Goal: Task Accomplishment & Management: Complete application form

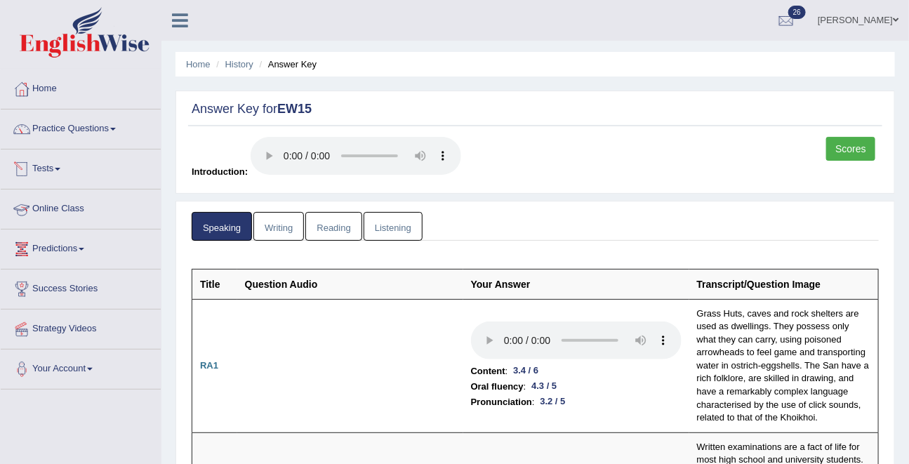
click at [71, 177] on link "Tests" at bounding box center [81, 167] width 160 height 35
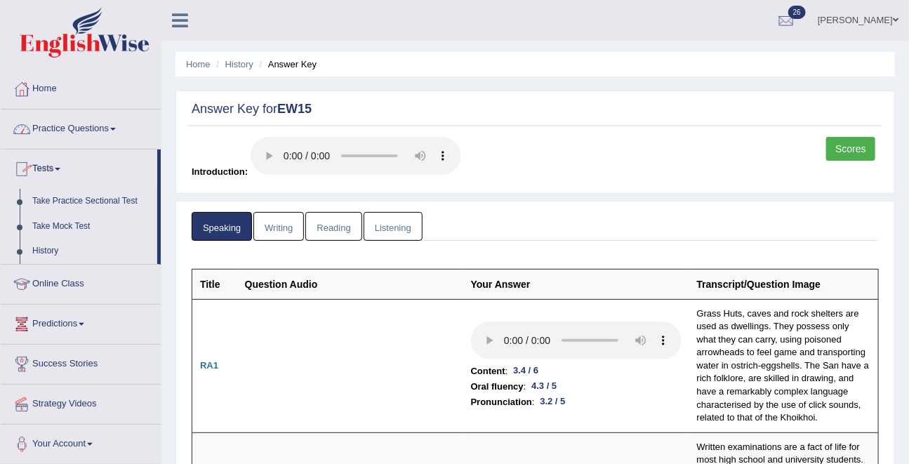
click at [63, 132] on link "Practice Questions" at bounding box center [81, 127] width 160 height 35
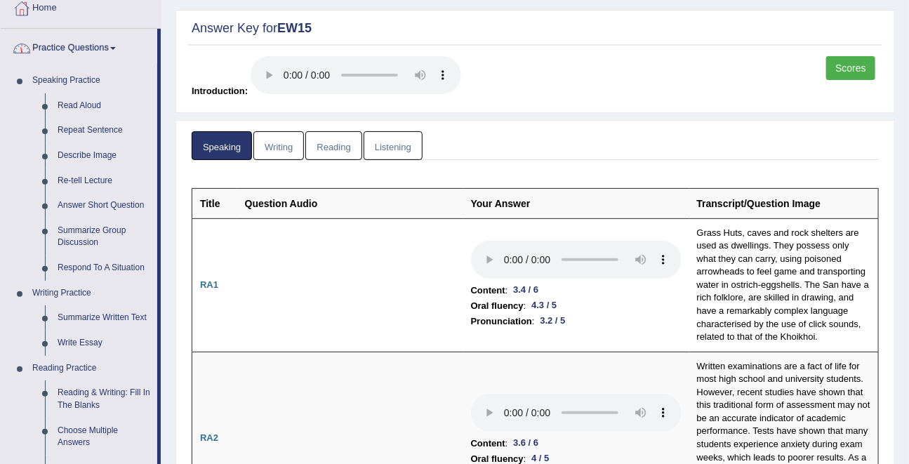
scroll to position [84, 0]
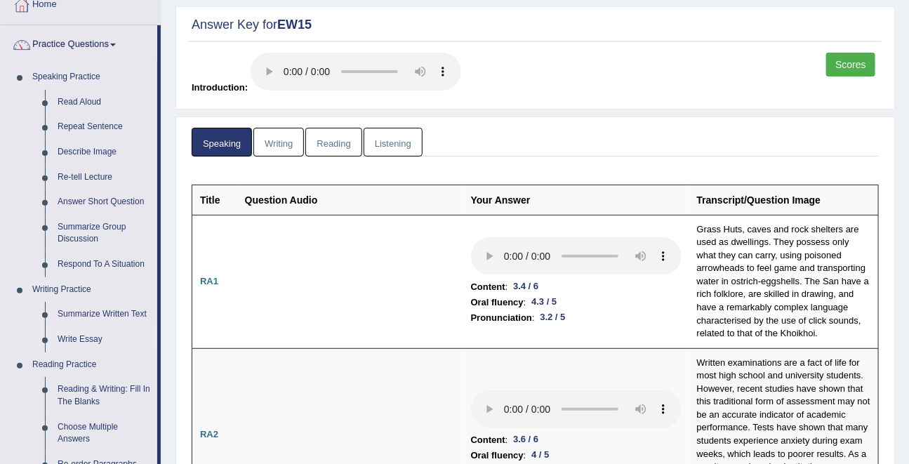
click at [84, 336] on link "Write Essay" at bounding box center [104, 339] width 106 height 25
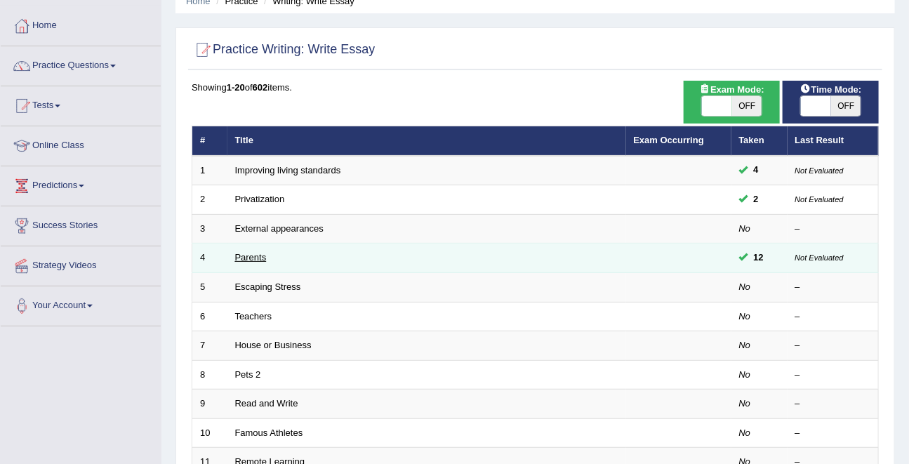
click at [246, 253] on link "Parents" at bounding box center [251, 257] width 32 height 11
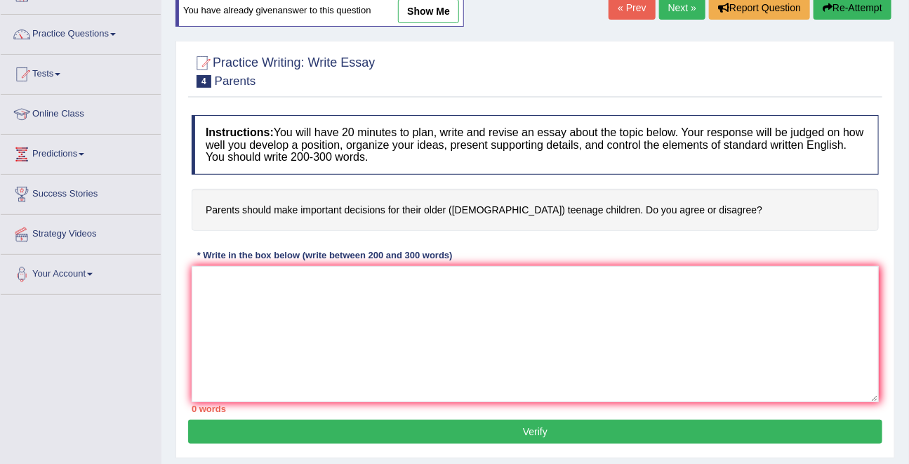
scroll to position [100, 0]
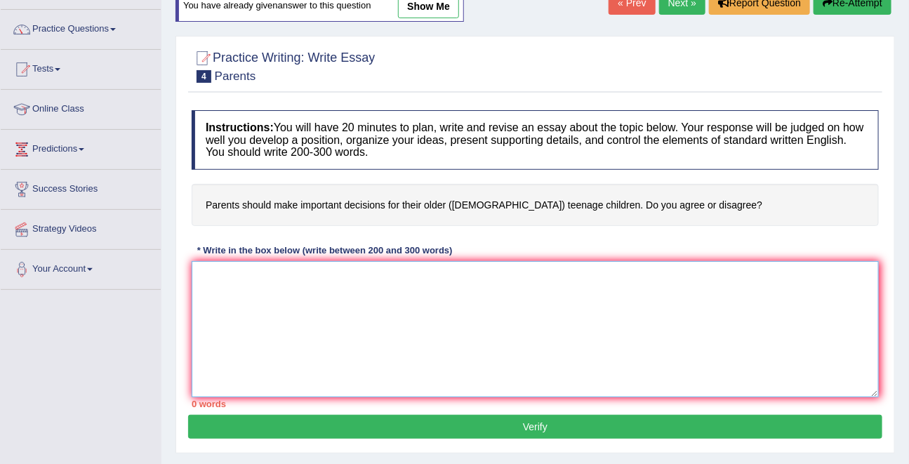
click at [245, 303] on textarea at bounding box center [535, 329] width 687 height 136
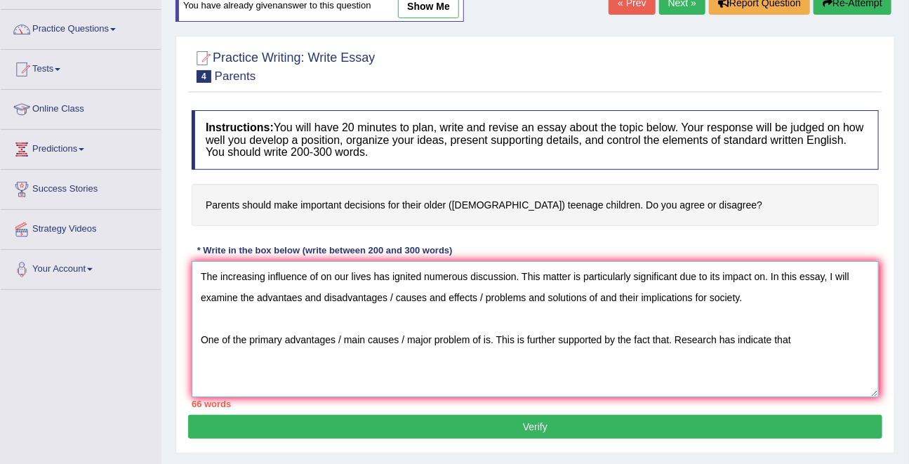
drag, startPoint x: 476, startPoint y: 337, endPoint x: 286, endPoint y: 341, distance: 189.6
click at [286, 341] on textarea "The increasing influence of on our lives has ignited numerous discussion. This …" at bounding box center [535, 329] width 687 height 136
click at [441, 347] on textarea "The increasing influence of on our lives has ignited numerous discussion. This …" at bounding box center [535, 329] width 687 height 136
drag, startPoint x: 477, startPoint y: 342, endPoint x: 281, endPoint y: 338, distance: 195.2
click at [281, 338] on textarea "The increasing influence of on our lives has ignited numerous discussion. This …" at bounding box center [535, 329] width 687 height 136
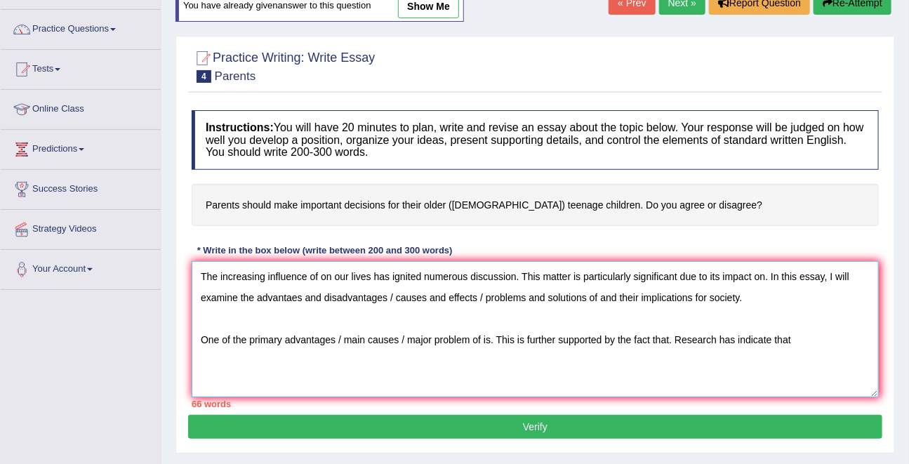
click at [826, 329] on textarea "The increasing influence of on our lives has ignited numerous discussion. This …" at bounding box center [535, 329] width 687 height 136
paste textarea "advantages / main causes / major problem"
click at [206, 361] on textarea "The increasing influence of on our lives has ignited numerous discussion. This …" at bounding box center [535, 329] width 687 height 136
click at [256, 362] on textarea "The increasing influence of on our lives has ignited numerous discussion. This …" at bounding box center [535, 329] width 687 height 136
click at [219, 362] on textarea "The increasing influence of on our lives has ignited numerous discussion. This …" at bounding box center [535, 329] width 687 height 136
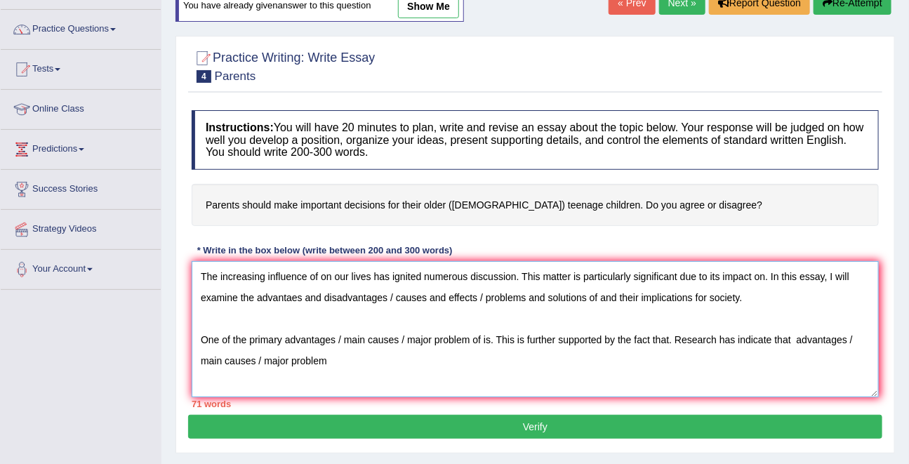
click at [219, 362] on textarea "The increasing influence of on our lives has ignited numerous discussion. This …" at bounding box center [535, 329] width 687 height 136
drag, startPoint x: 227, startPoint y: 362, endPoint x: 194, endPoint y: 358, distance: 32.5
click at [194, 358] on textarea "The increasing influence of on our lives has ignited numerous discussion. This …" at bounding box center [535, 329] width 687 height 136
drag, startPoint x: 267, startPoint y: 361, endPoint x: 244, endPoint y: 360, distance: 23.2
click at [244, 360] on textarea "The increasing influence of on our lives has ignited numerous discussion. This …" at bounding box center [535, 329] width 687 height 136
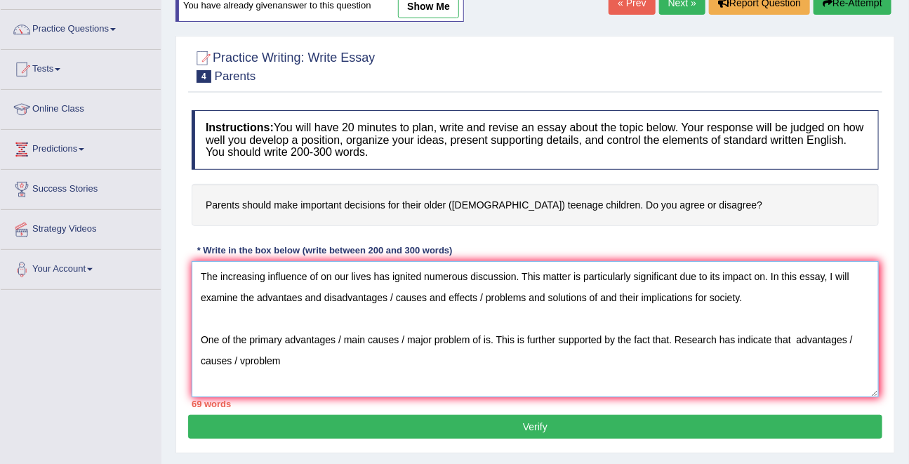
click at [254, 364] on textarea "The increasing influence of on our lives has ignited numerous discussion. This …" at bounding box center [535, 329] width 687 height 136
click at [803, 339] on textarea "The increasing influence of on our lives has ignited numerous discussion. This …" at bounding box center [535, 329] width 687 height 136
click at [835, 334] on textarea "The increasing influence of on our lives has ignited numerous discussion. This …" at bounding box center [535, 329] width 687 height 136
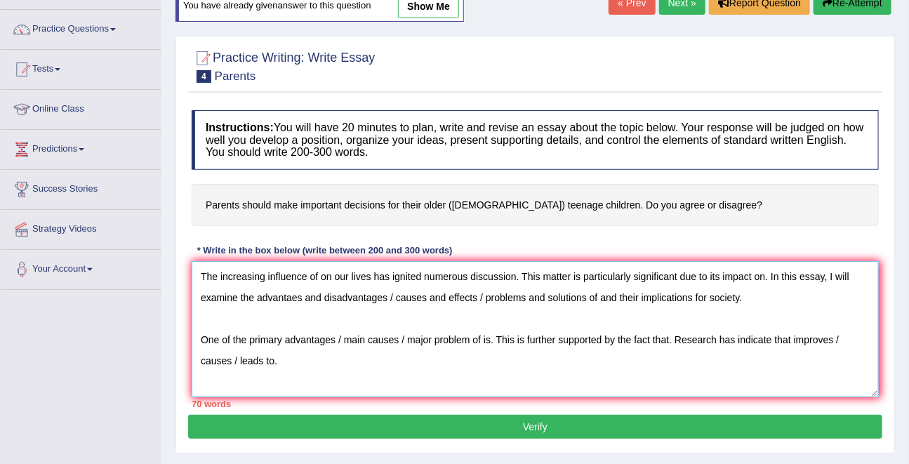
click at [312, 371] on textarea "The increasing influence of on our lives has ignited numerous discussion. This …" at bounding box center [535, 329] width 687 height 136
click at [232, 362] on textarea "The increasing influence of on our lives has ignited numerous discussion. This …" at bounding box center [535, 329] width 687 height 136
click at [486, 352] on textarea "The increasing influence of on our lives has ignited numerous discussion. This …" at bounding box center [535, 329] width 687 height 136
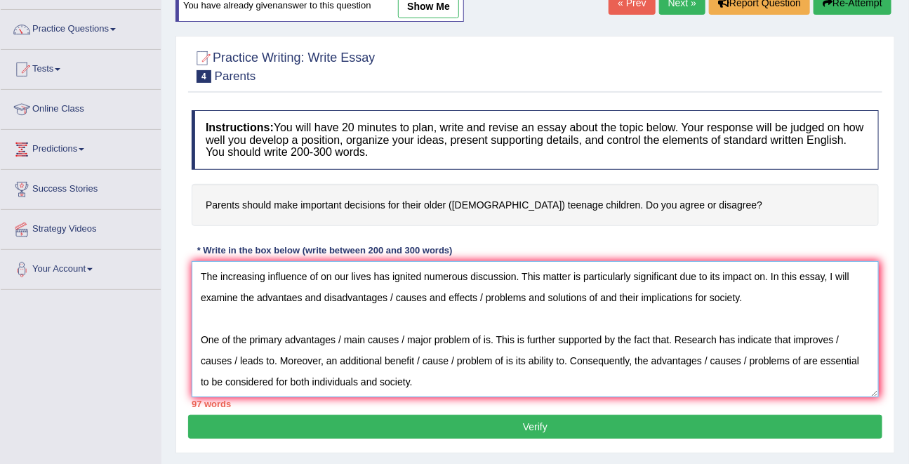
scroll to position [33, 0]
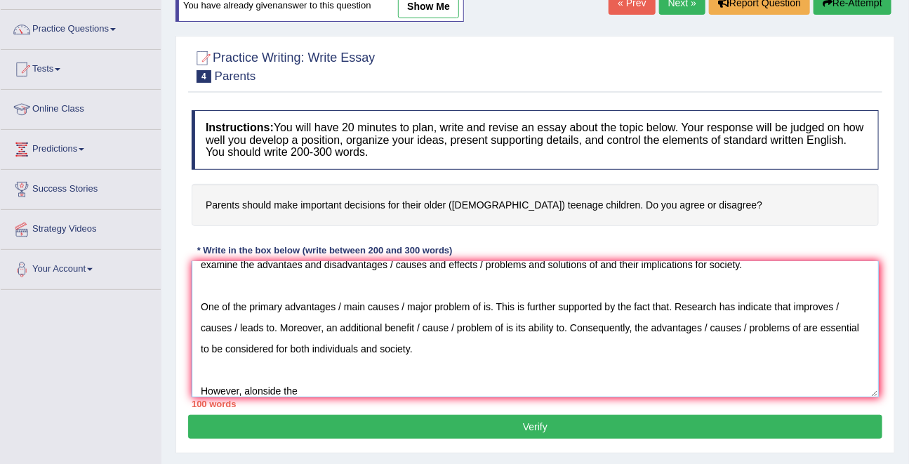
click at [262, 387] on textarea "The increasing influence of on our lives has ignited numerous discussion. This …" at bounding box center [535, 329] width 687 height 136
click at [324, 385] on textarea "The increasing influence of on our lives has ignited numerous discussion. This …" at bounding box center [535, 329] width 687 height 136
click at [429, 388] on textarea "The increasing influence of on our lives has ignited numerous discussion. This …" at bounding box center [535, 329] width 687 height 136
click at [600, 392] on textarea "The increasing influence of on our lives has ignited numerous discussion. This …" at bounding box center [535, 329] width 687 height 136
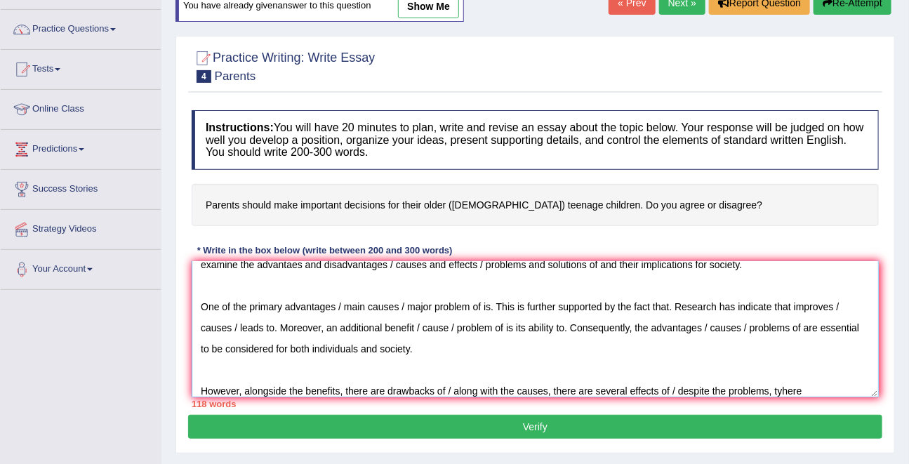
click at [793, 395] on textarea "The increasing influence of on our lives has ignited numerous discussion. This …" at bounding box center [535, 329] width 687 height 136
click at [824, 389] on textarea "The increasing influence of on our lives has ignited numerous discussion. This …" at bounding box center [535, 329] width 687 height 136
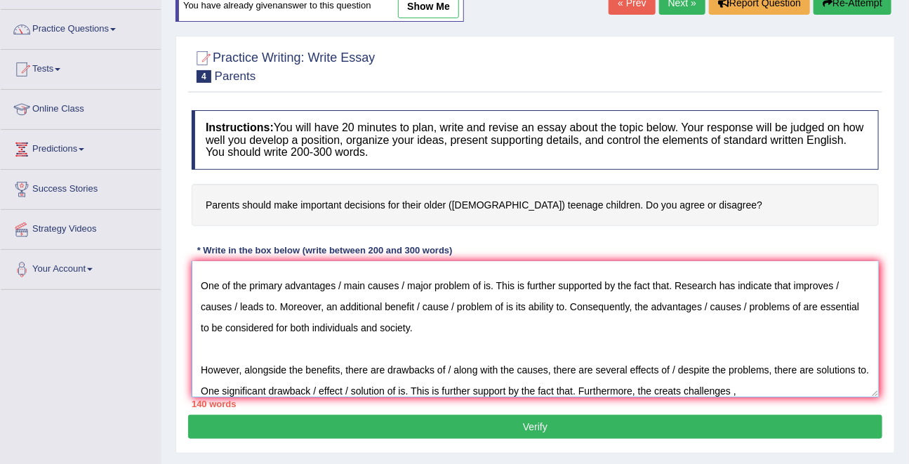
click at [741, 390] on textarea "The increasing influence of on our lives has ignited numerous discussion. This …" at bounding box center [535, 329] width 687 height 136
click at [828, 387] on textarea "The increasing influence of on our lives has ignited numerous discussion. This …" at bounding box center [535, 329] width 687 height 136
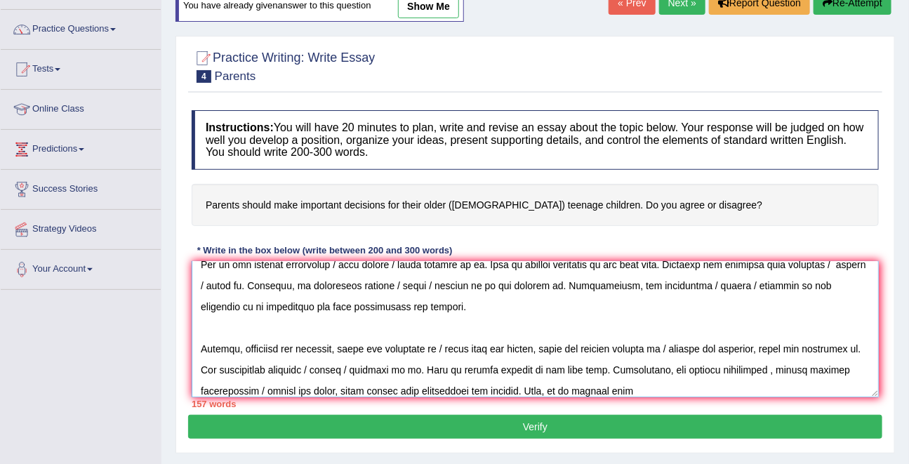
click at [440, 392] on textarea at bounding box center [535, 329] width 687 height 136
click at [699, 384] on textarea at bounding box center [535, 329] width 687 height 136
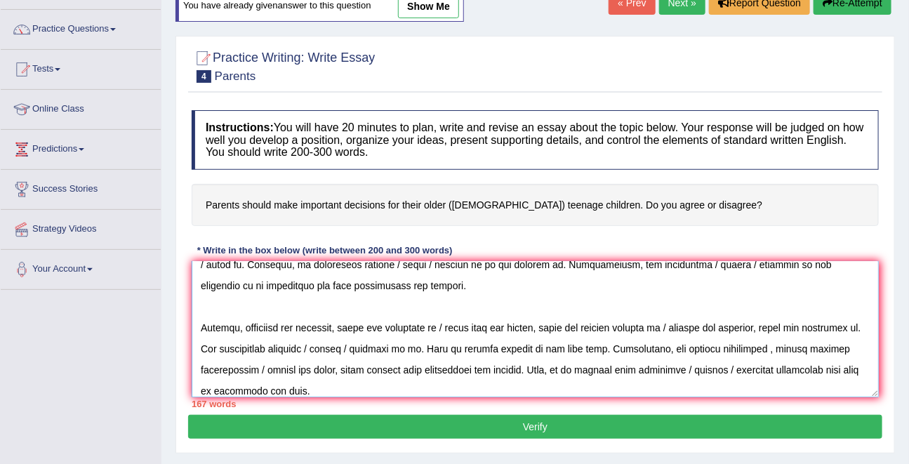
scroll to position [105, 0]
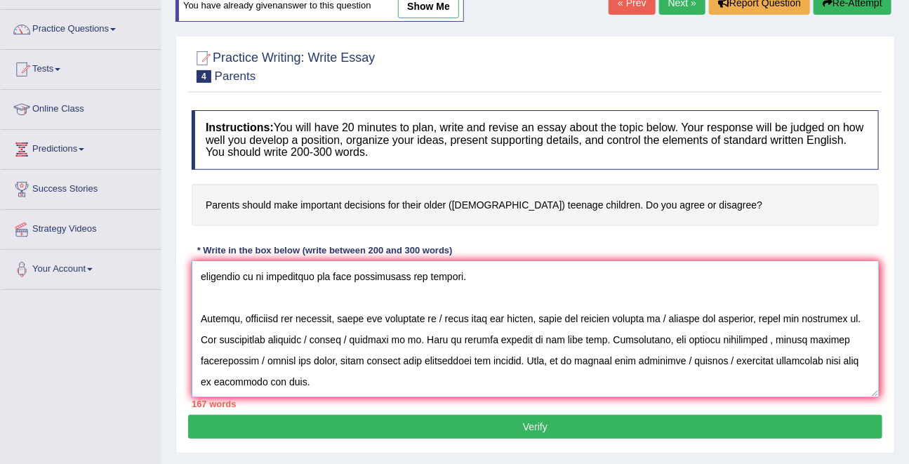
type textarea "The increasing influence of on our lives has ignited numerous discussion. This …"
click at [490, 423] on button "Verify" at bounding box center [535, 427] width 694 height 24
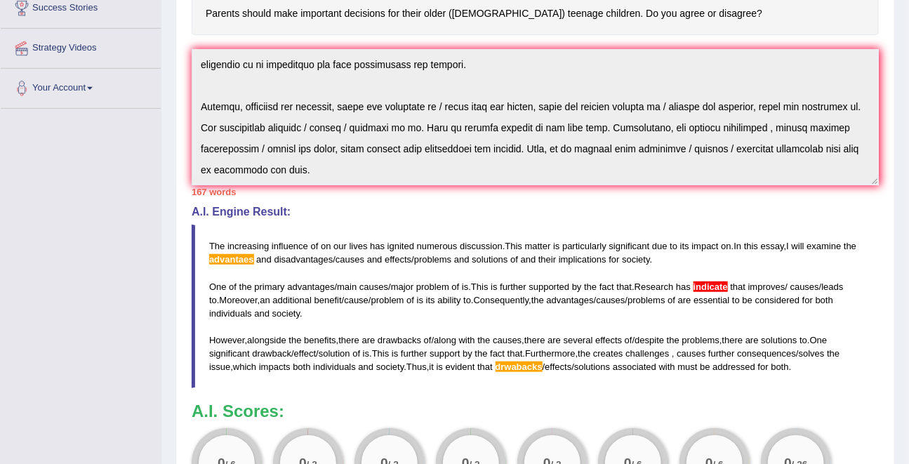
scroll to position [345, 0]
